Goal: Task Accomplishment & Management: Complete application form

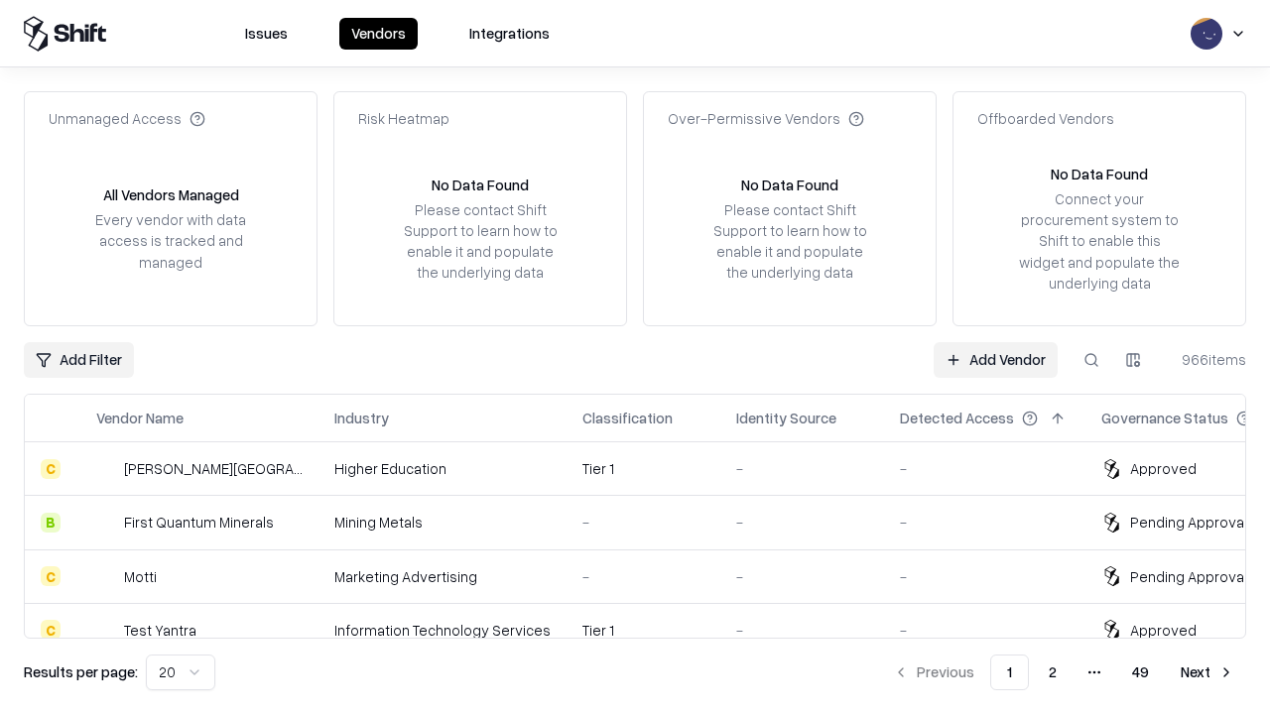
click at [995, 359] on link "Add Vendor" at bounding box center [995, 360] width 124 height 36
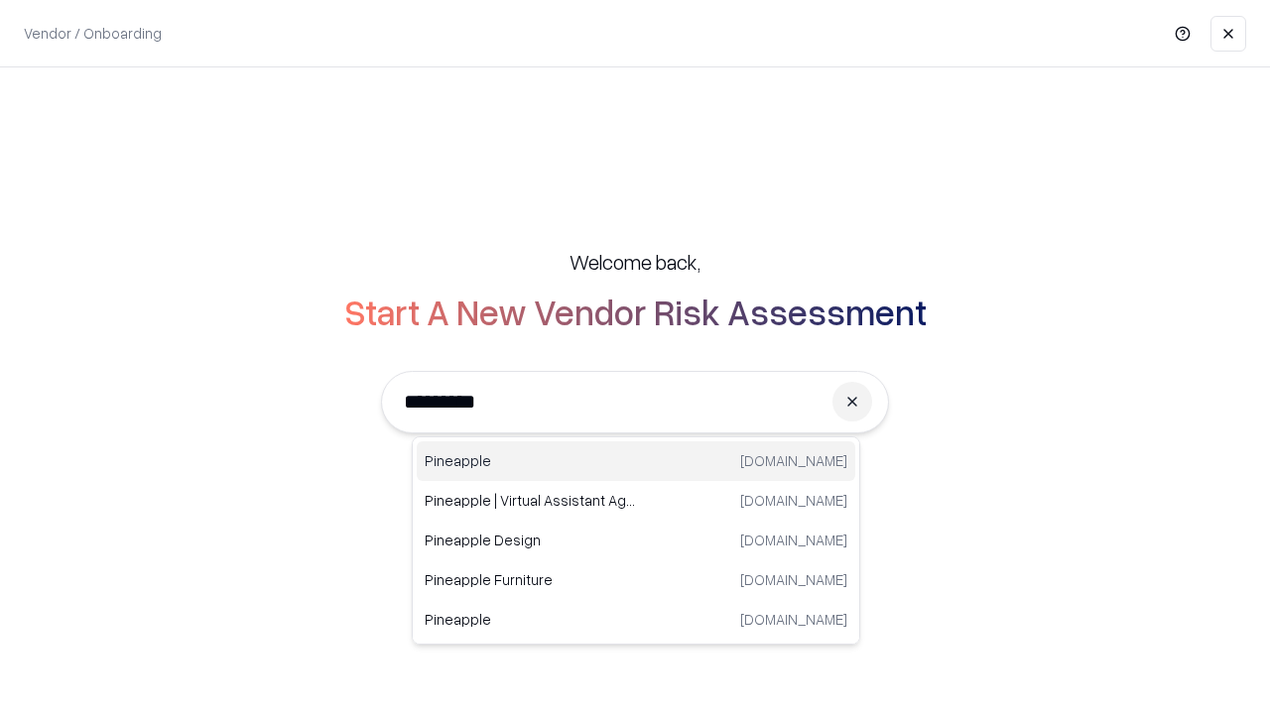
click at [636, 461] on div "Pineapple [DOMAIN_NAME]" at bounding box center [636, 461] width 438 height 40
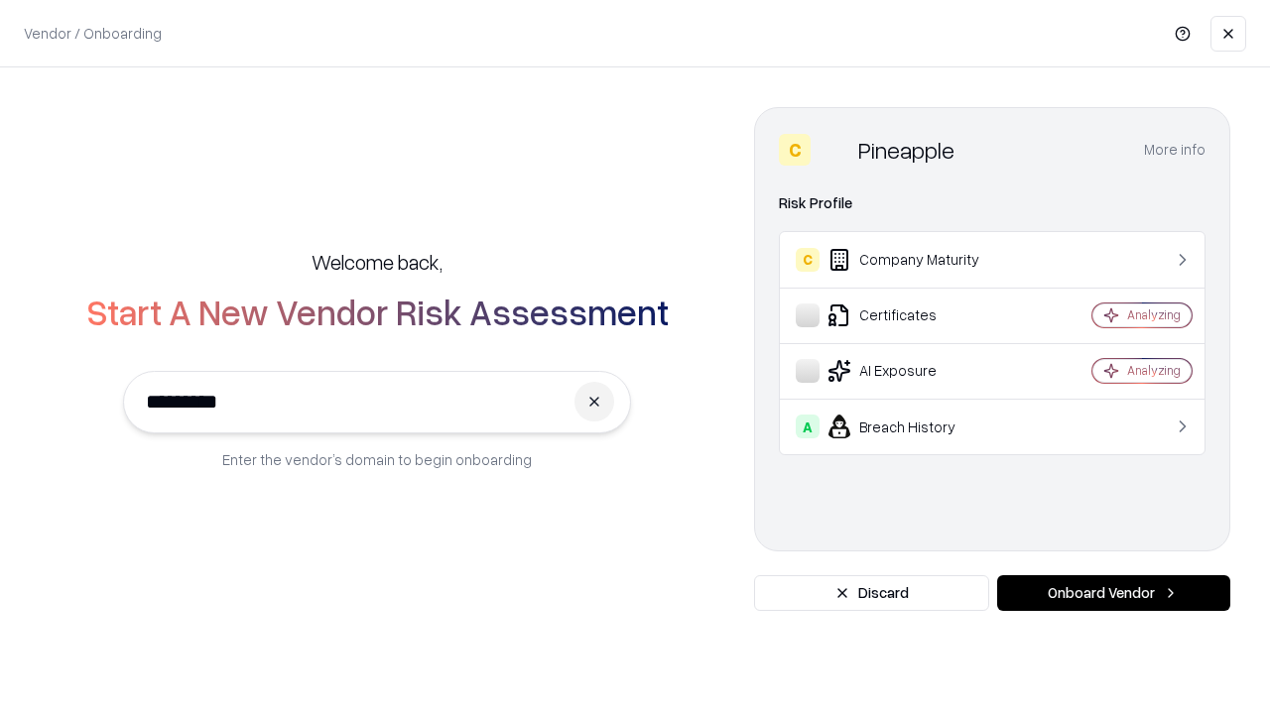
type input "*********"
click at [1113, 593] on button "Onboard Vendor" at bounding box center [1113, 593] width 233 height 36
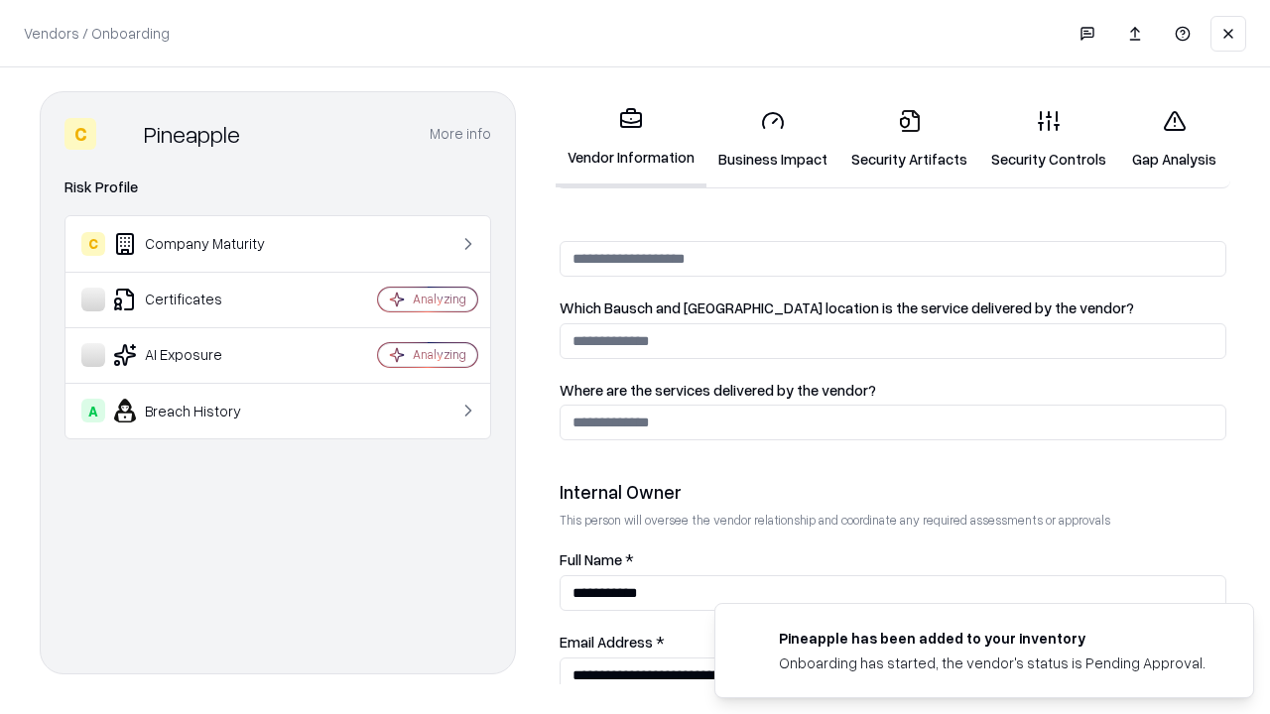
scroll to position [1028, 0]
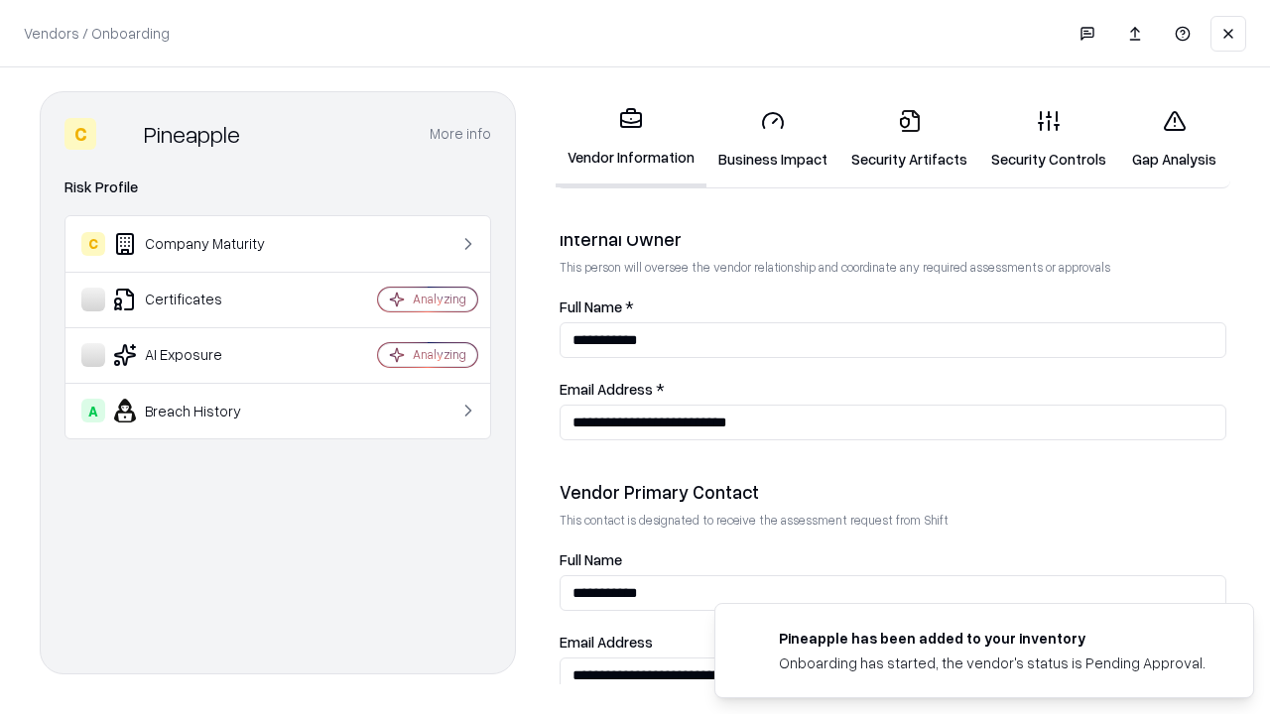
click at [773, 139] on link "Business Impact" at bounding box center [772, 139] width 133 height 92
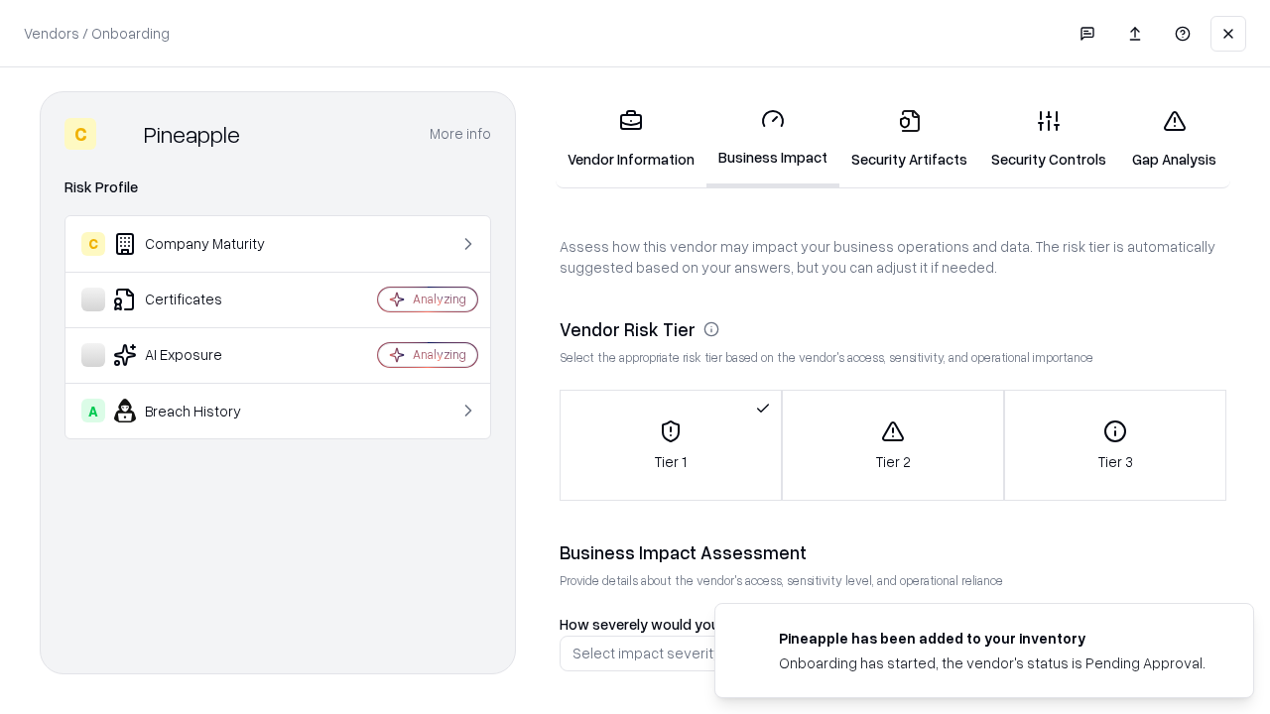
click at [1173, 139] on link "Gap Analysis" at bounding box center [1174, 139] width 112 height 92
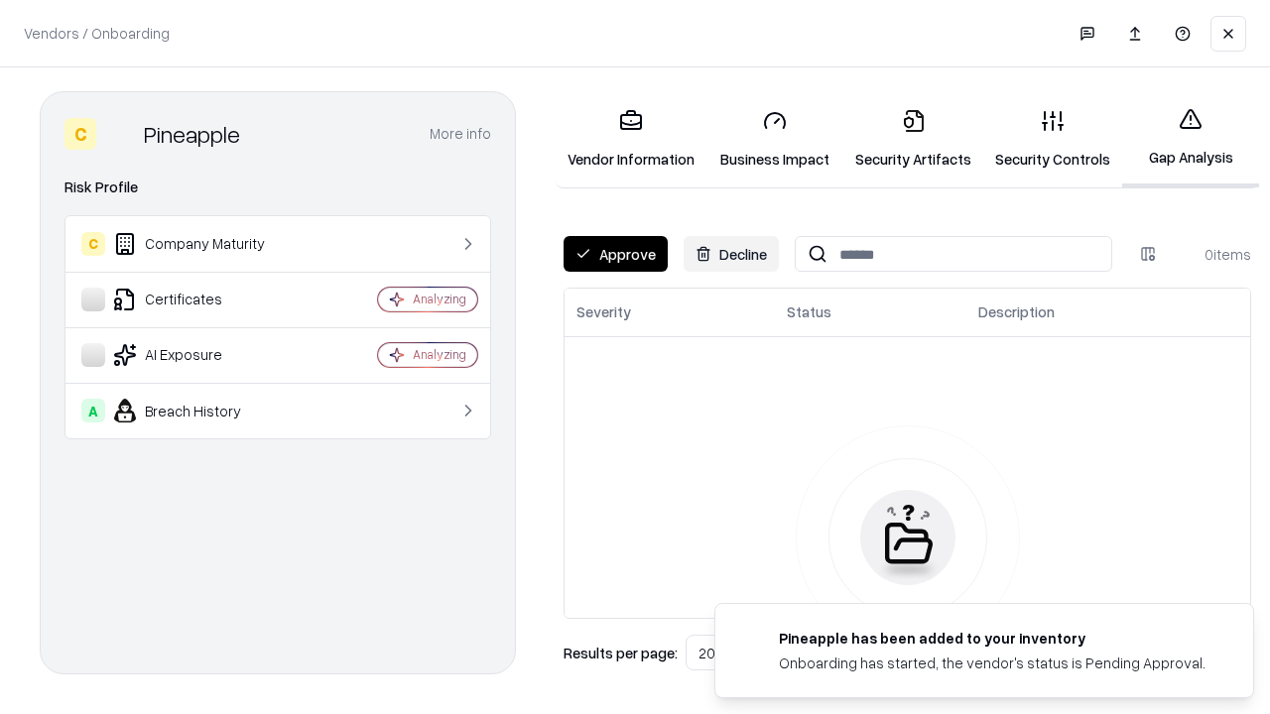
click at [615, 254] on button "Approve" at bounding box center [615, 254] width 104 height 36
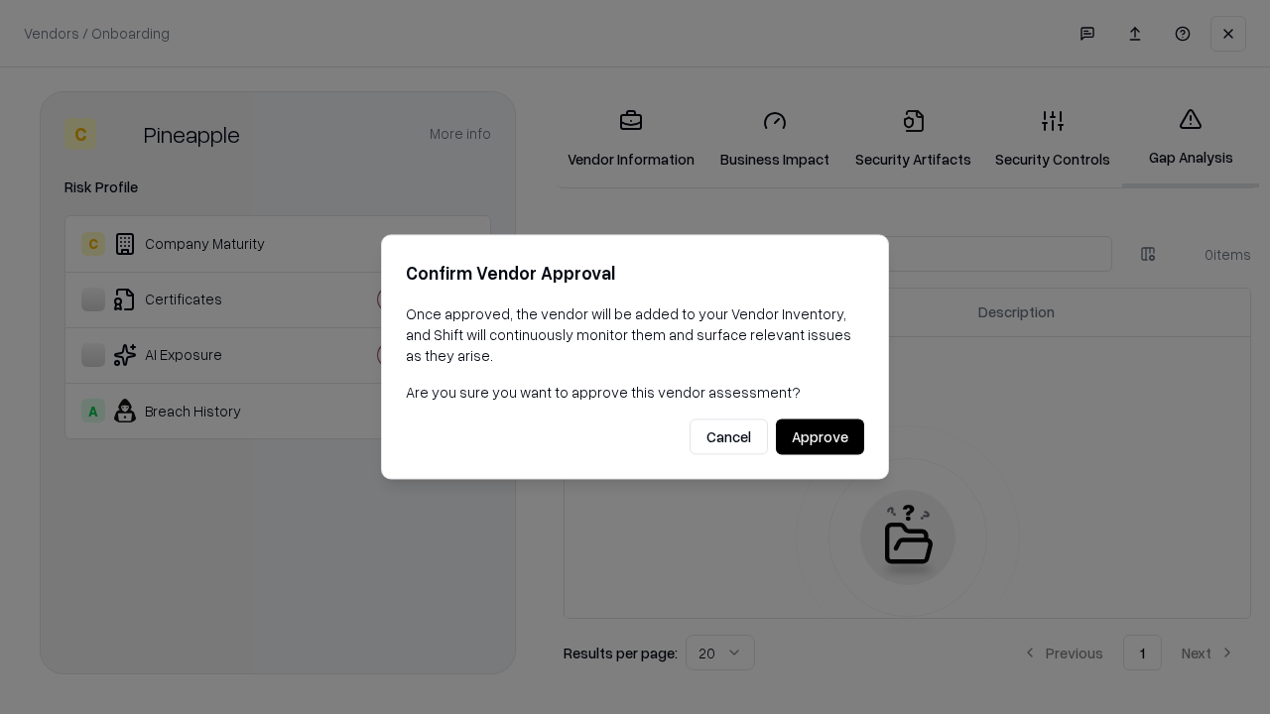
click at [819, 436] on button "Approve" at bounding box center [820, 438] width 88 height 36
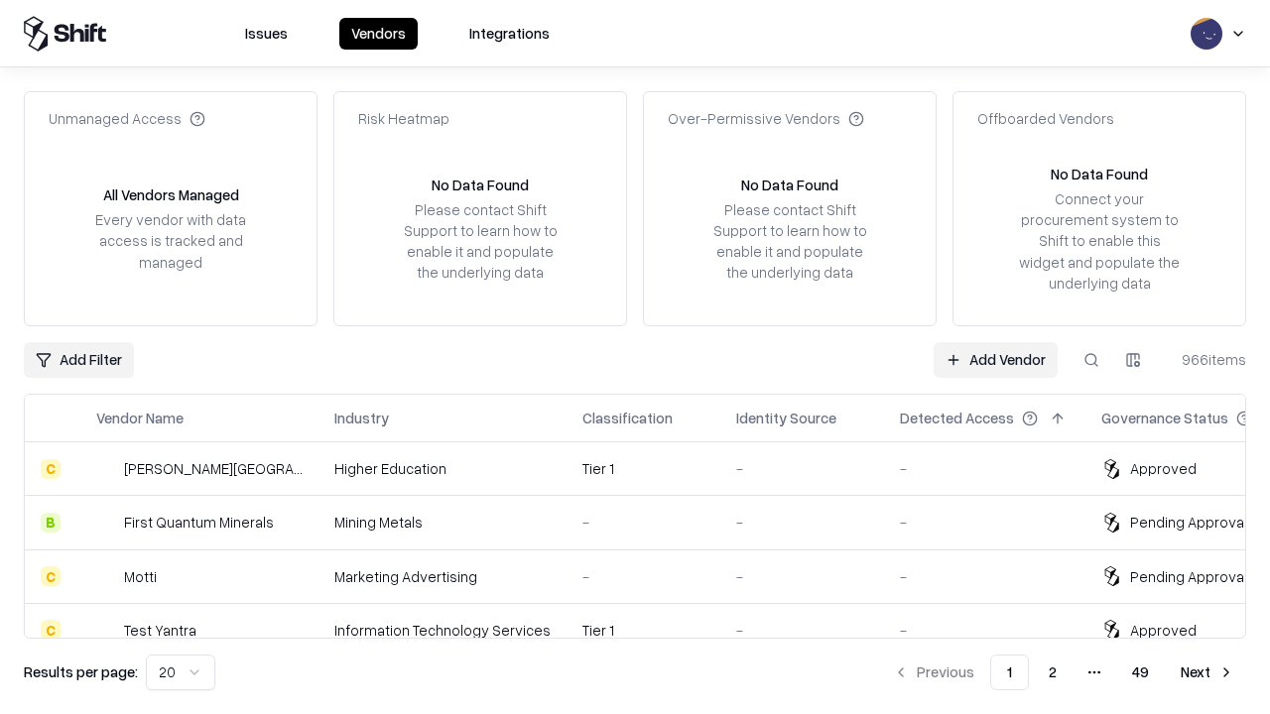
type input "*********"
click at [995, 359] on link "Add Vendor" at bounding box center [995, 360] width 124 height 36
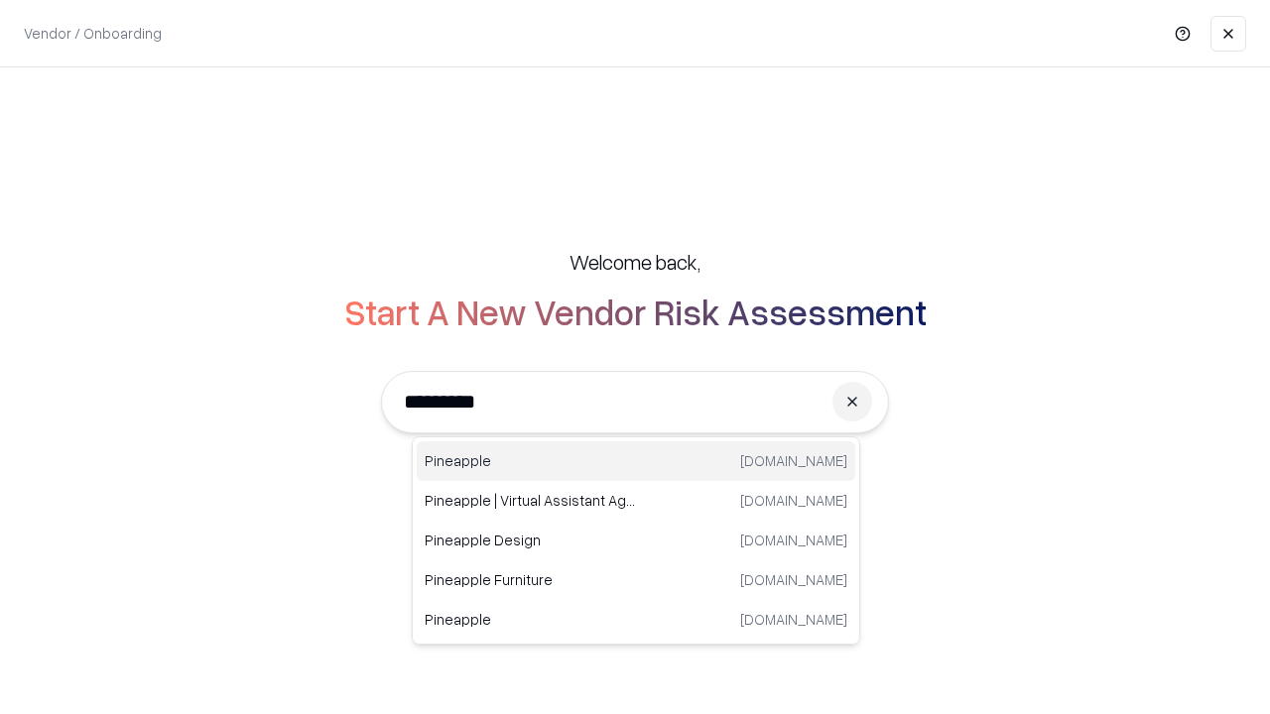
click at [636, 461] on div "Pineapple [DOMAIN_NAME]" at bounding box center [636, 461] width 438 height 40
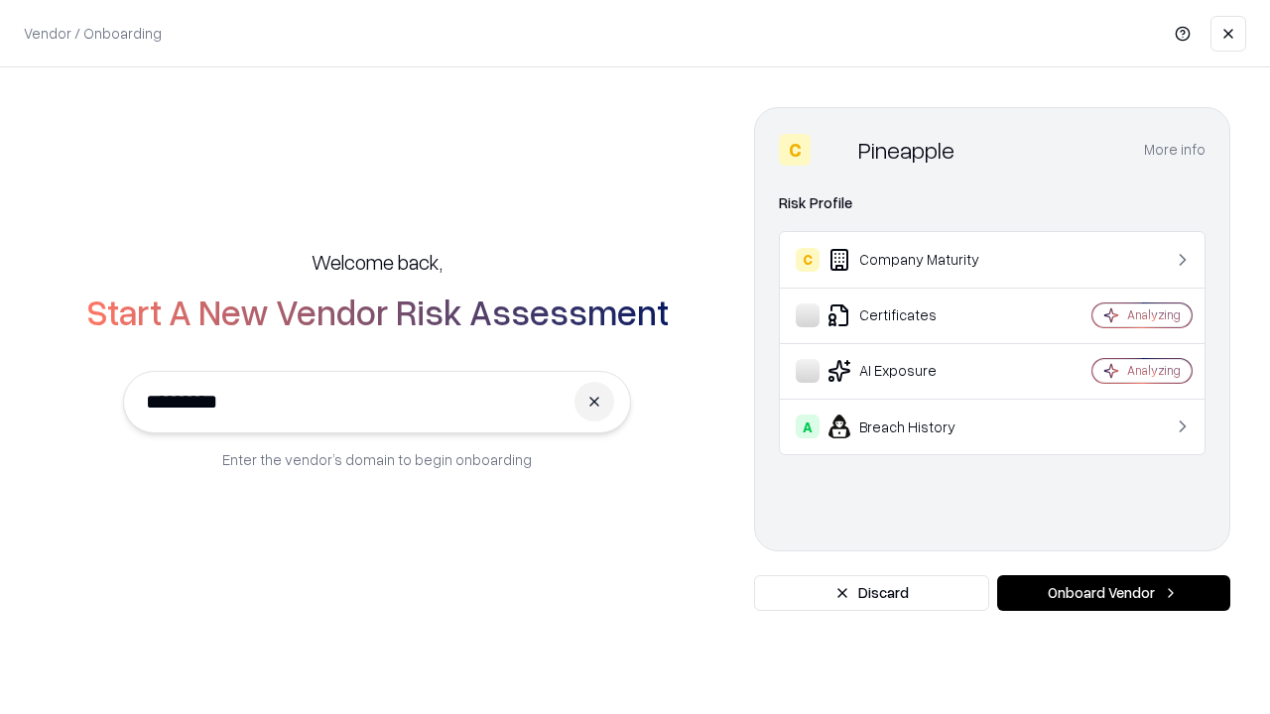
type input "*********"
click at [1113, 593] on button "Onboard Vendor" at bounding box center [1113, 593] width 233 height 36
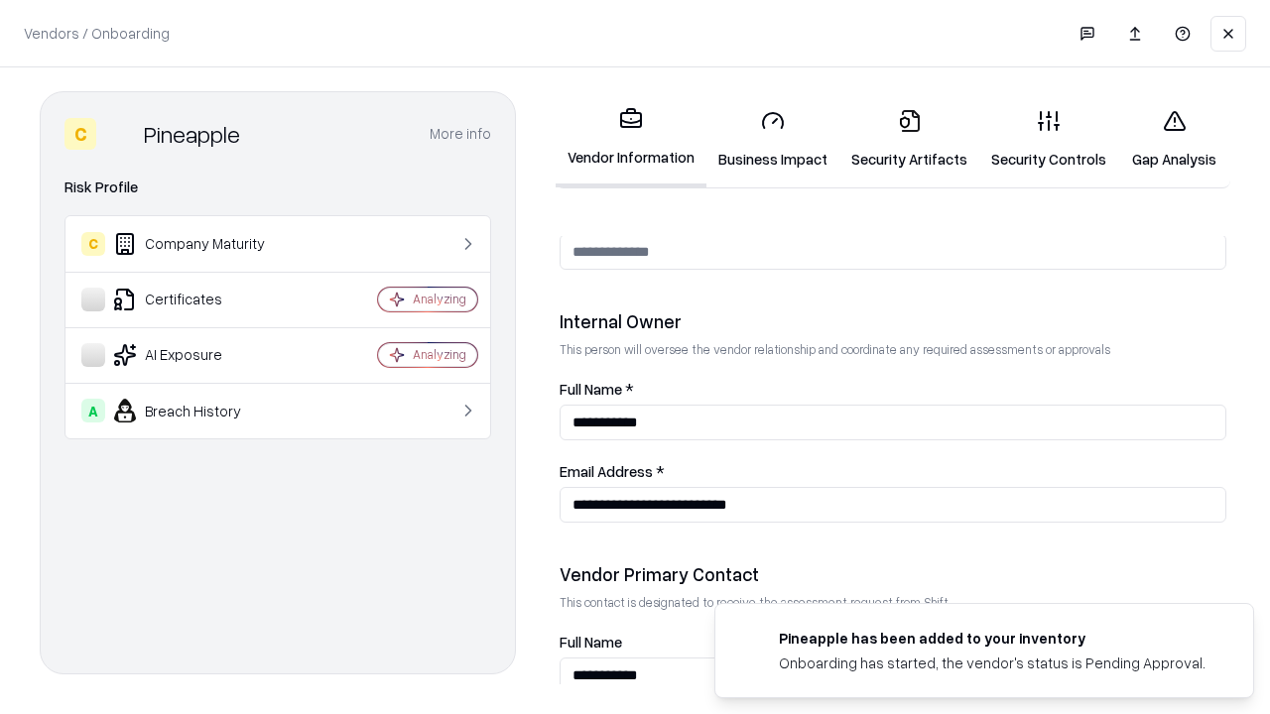
scroll to position [1028, 0]
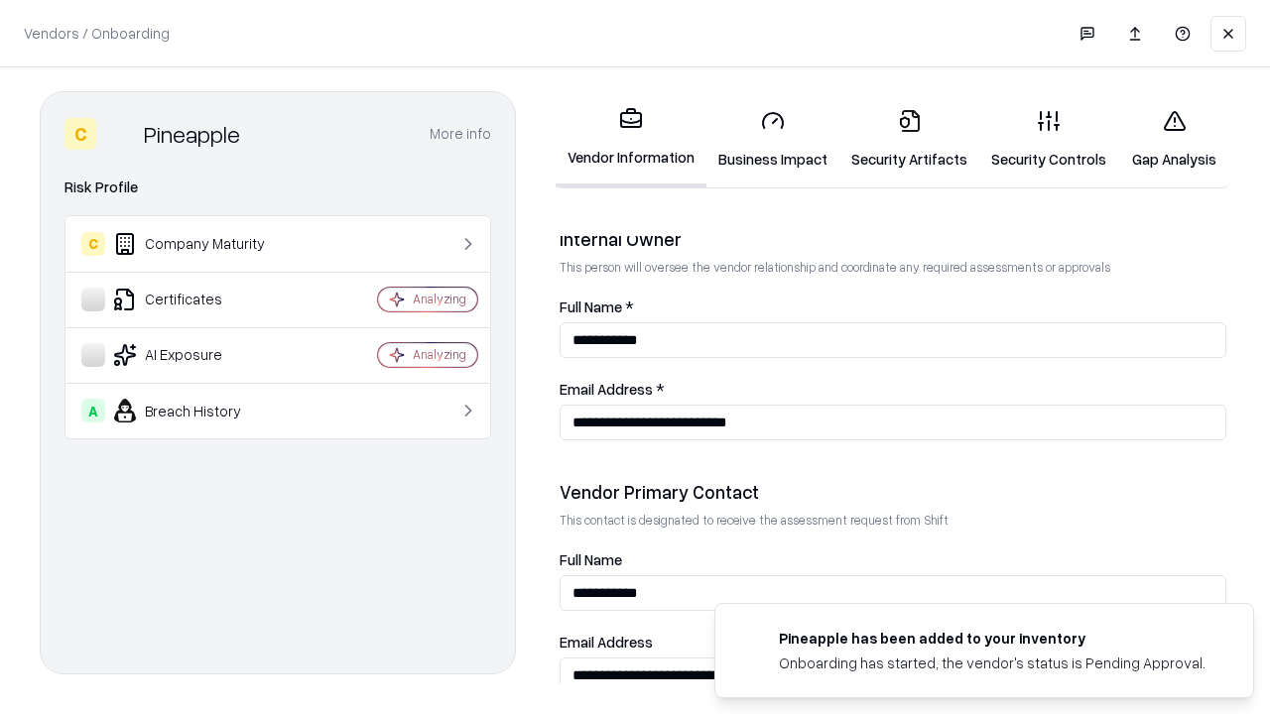
click at [1173, 139] on link "Gap Analysis" at bounding box center [1174, 139] width 112 height 92
